Goal: Find specific page/section: Find specific page/section

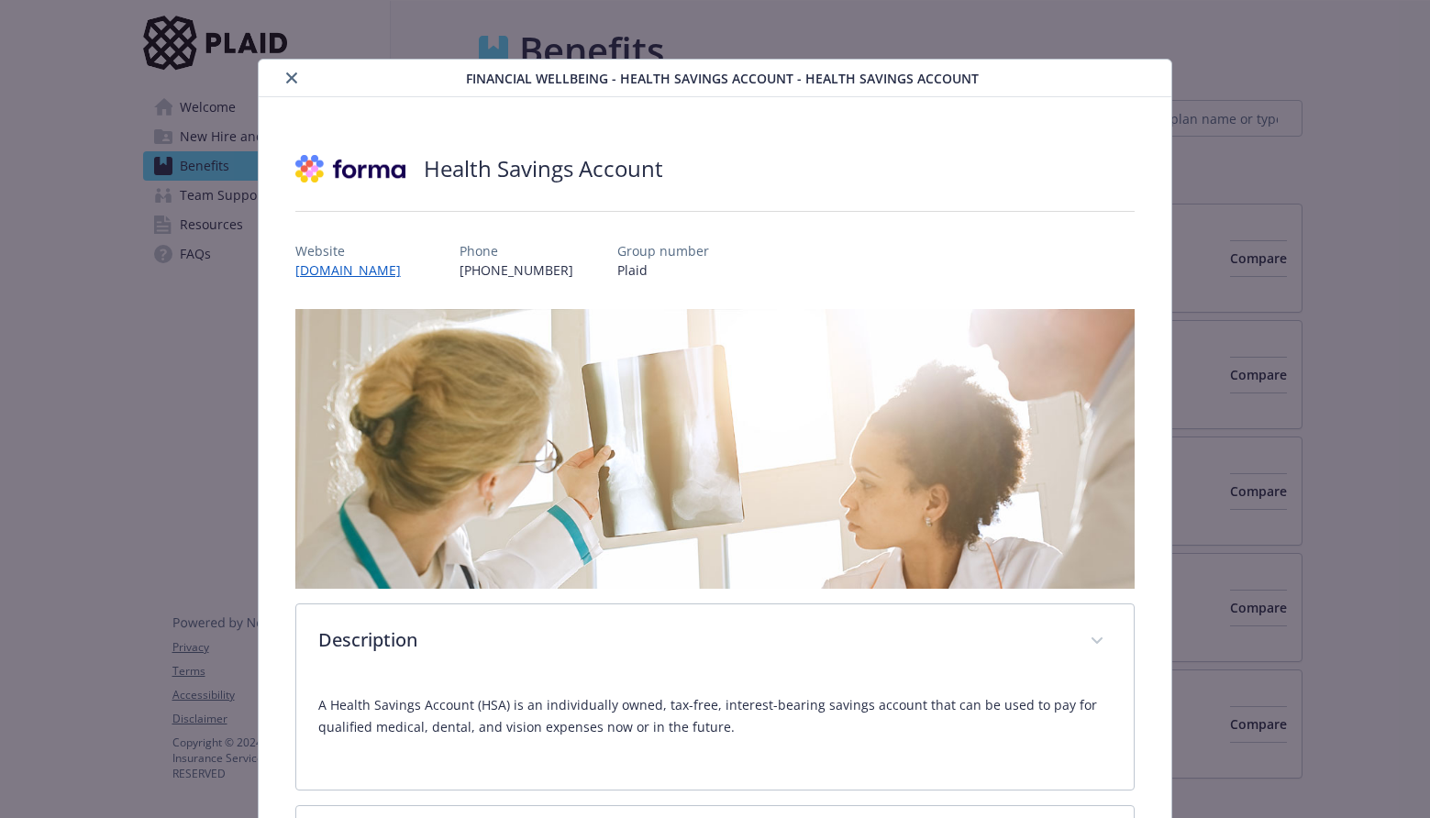
scroll to position [807, 0]
